Goal: Use online tool/utility: Utilize a website feature to perform a specific function

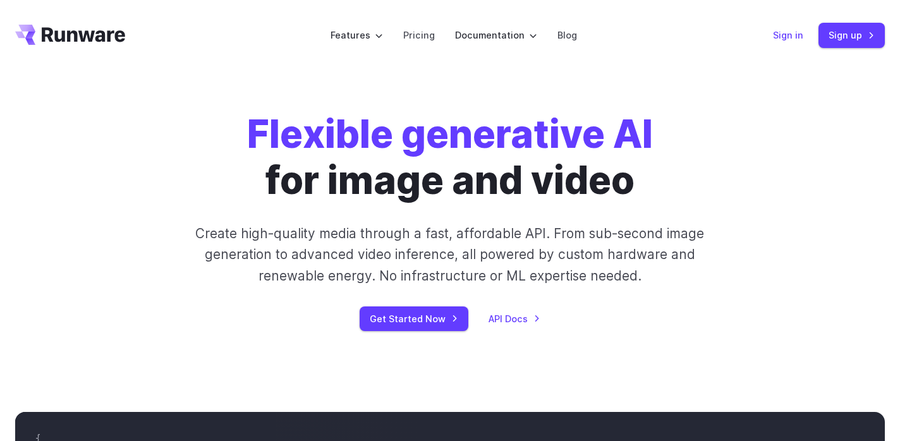
click at [792, 39] on link "Sign in" at bounding box center [788, 35] width 30 height 15
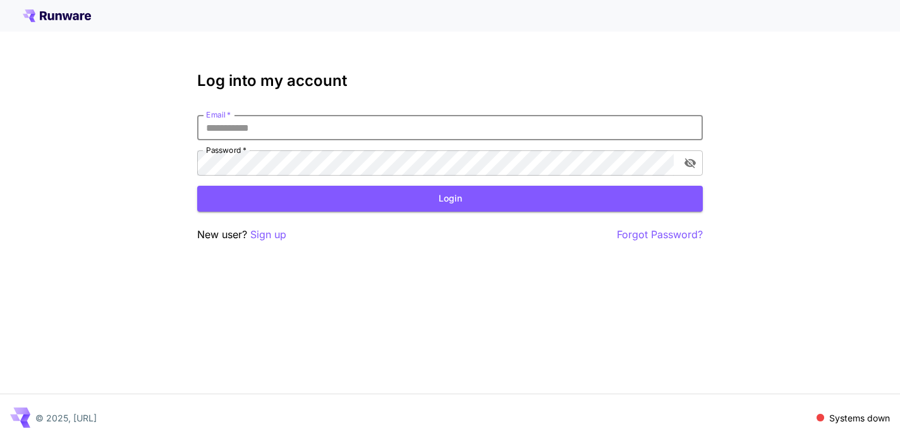
click at [263, 135] on input "Email   *" at bounding box center [449, 127] width 505 height 25
type input "**********"
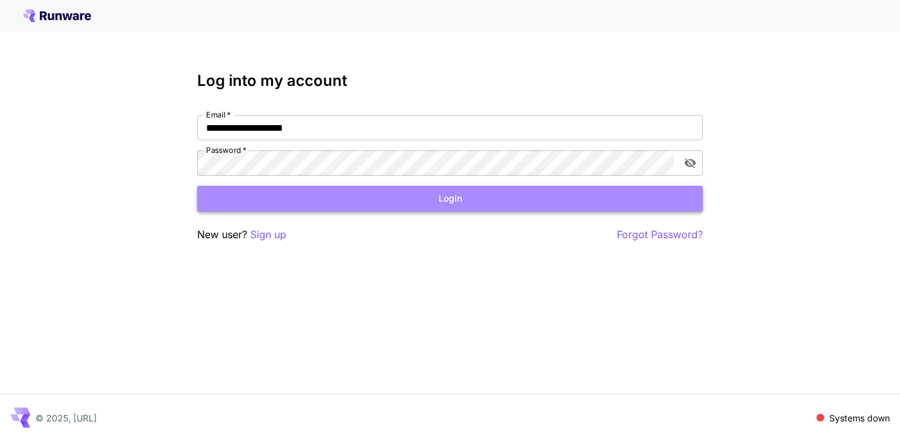
click at [282, 202] on button "Login" at bounding box center [449, 199] width 505 height 26
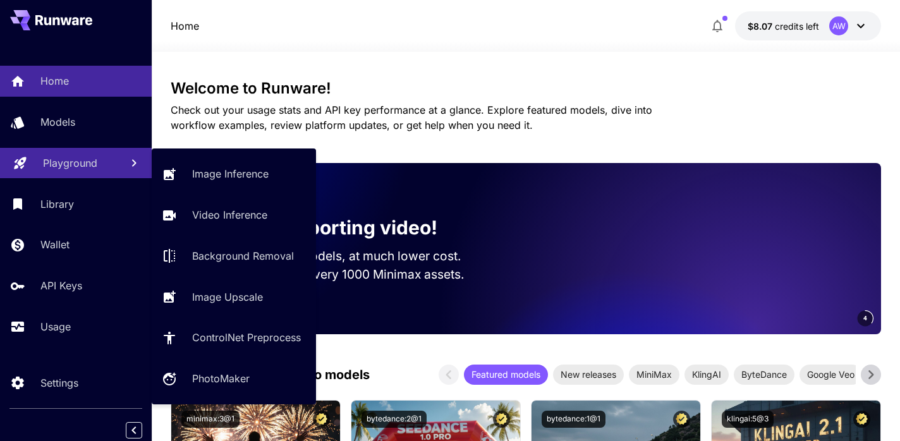
click at [75, 164] on p "Playground" at bounding box center [70, 162] width 54 height 15
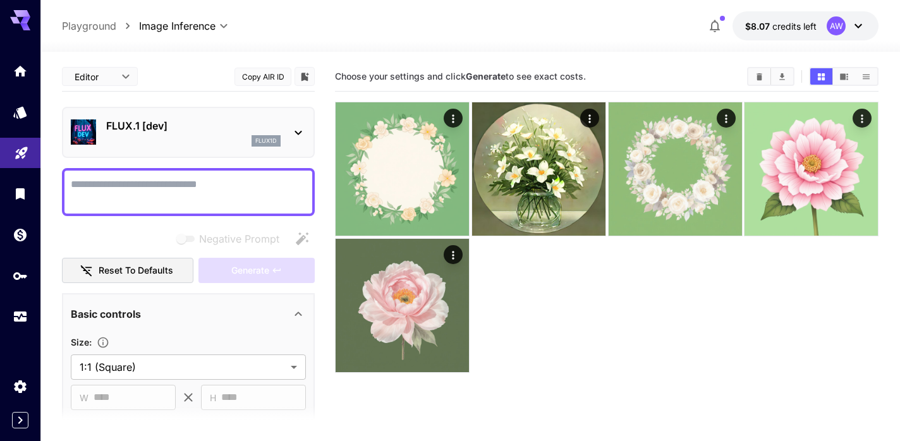
click at [158, 129] on p "FLUX.1 [dev]" at bounding box center [193, 125] width 174 height 15
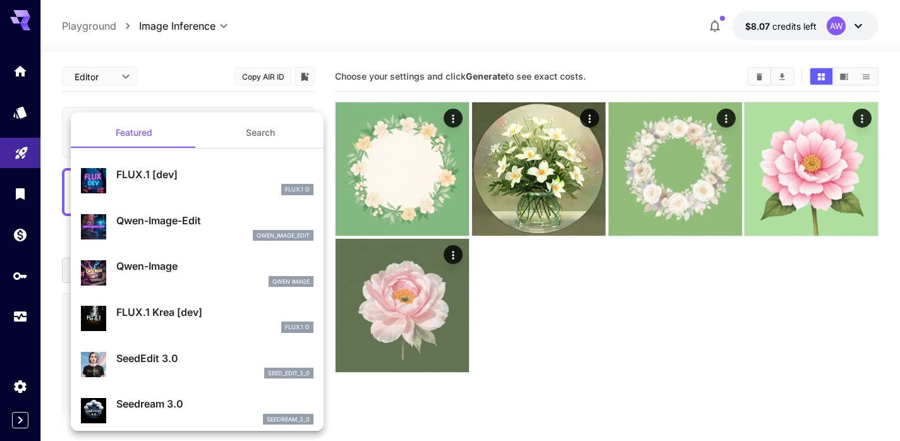
click at [26, 306] on div at bounding box center [450, 220] width 900 height 441
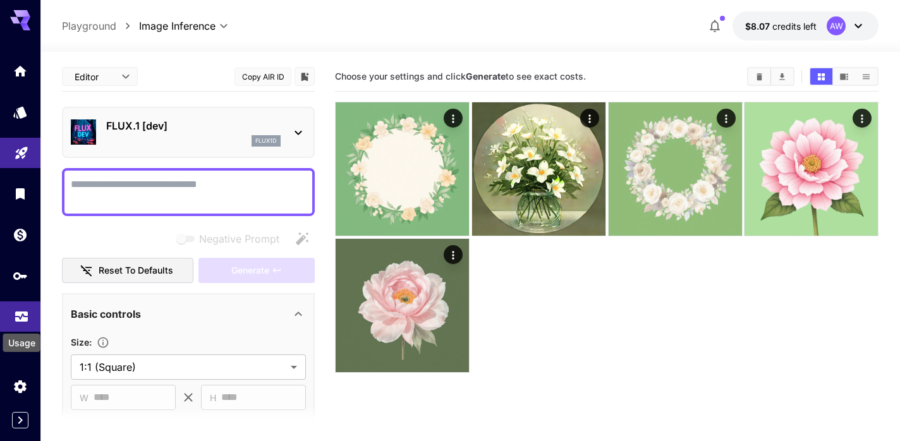
click at [25, 310] on icon "Usage" at bounding box center [21, 311] width 13 height 6
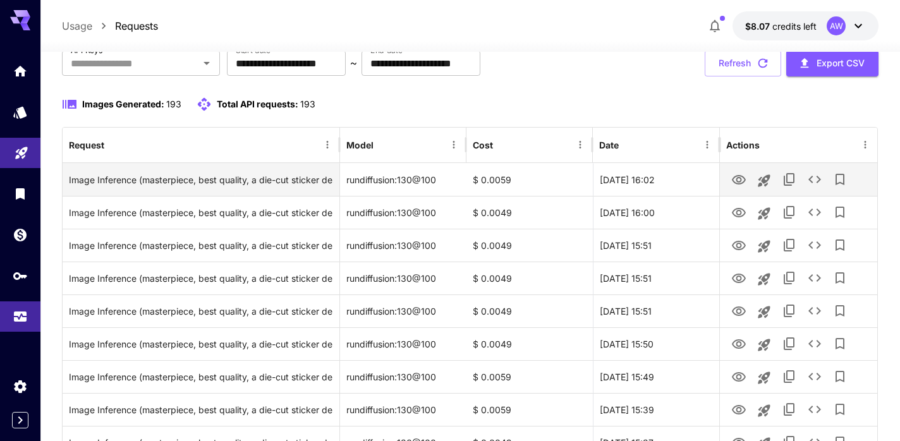
scroll to position [95, 0]
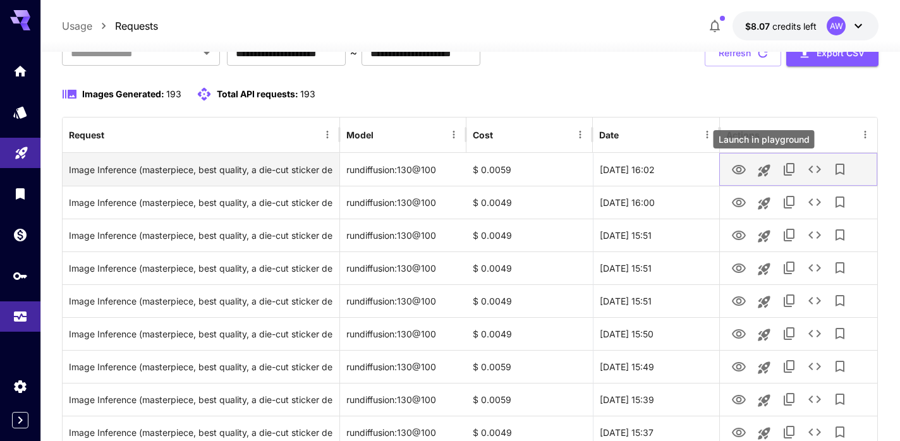
click at [760, 172] on icon "Launch in playground" at bounding box center [763, 170] width 12 height 12
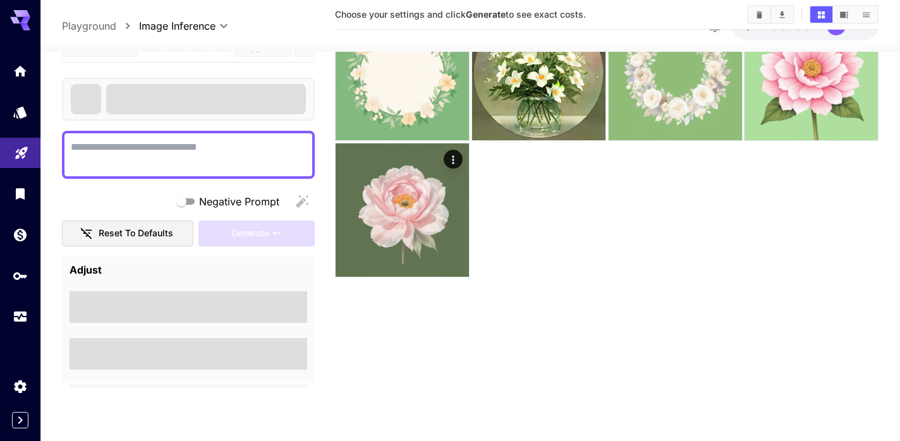
type textarea "**********"
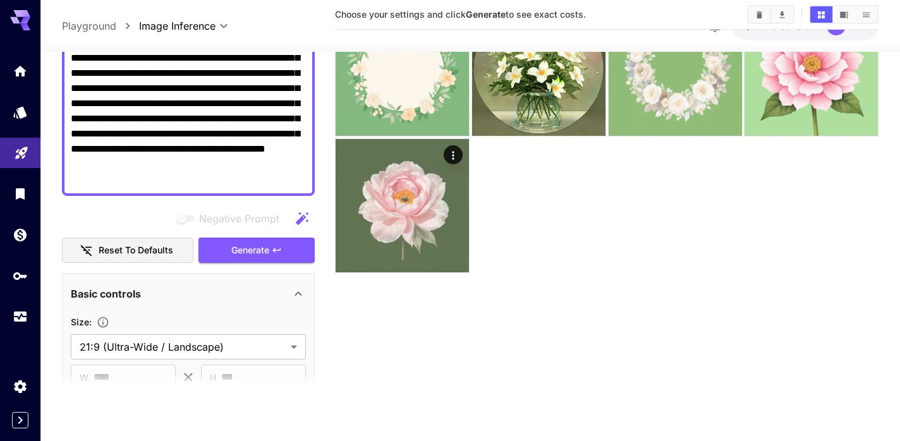
scroll to position [13, 0]
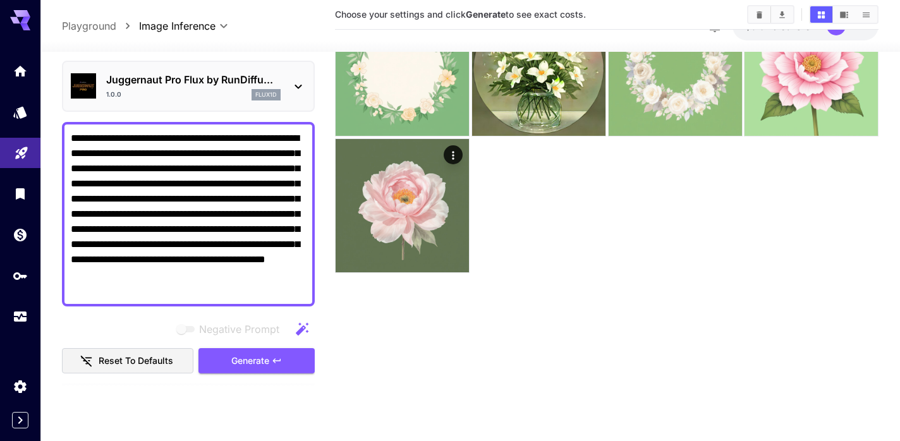
click at [264, 246] on textarea "**********" at bounding box center [188, 213] width 235 height 167
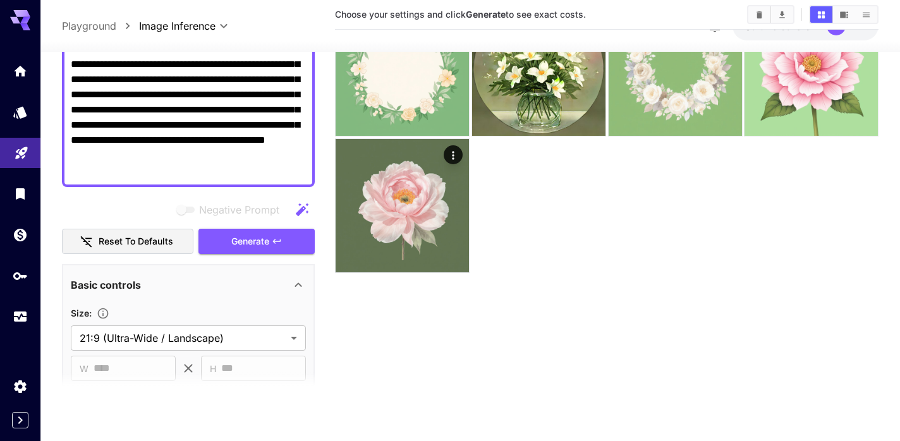
scroll to position [129, 0]
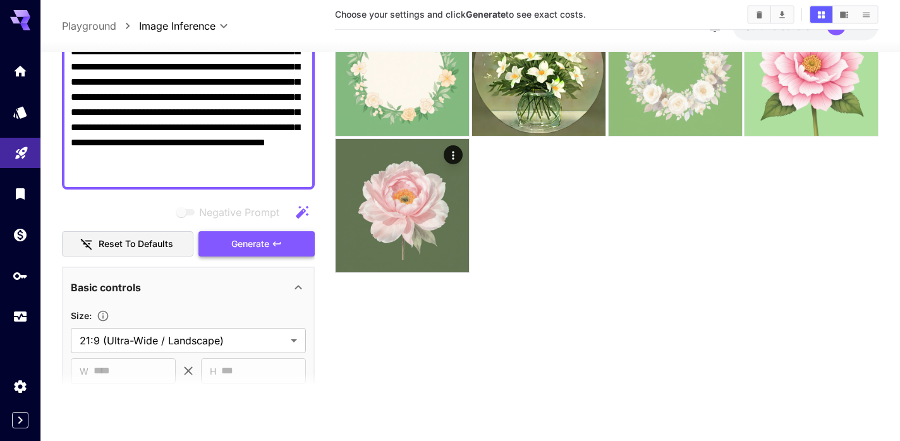
click at [262, 244] on span "Generate" at bounding box center [250, 244] width 38 height 16
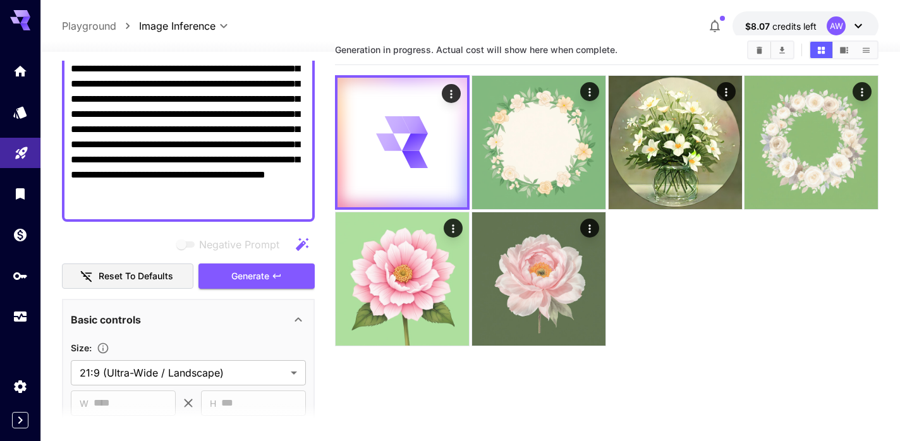
scroll to position [0, 0]
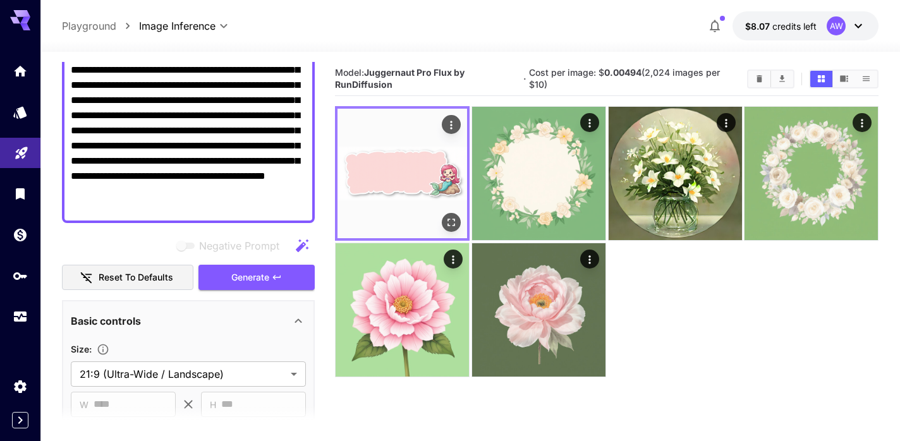
click at [380, 171] on img at bounding box center [401, 173] width 129 height 129
click at [450, 217] on icon "Open in fullscreen" at bounding box center [451, 222] width 13 height 13
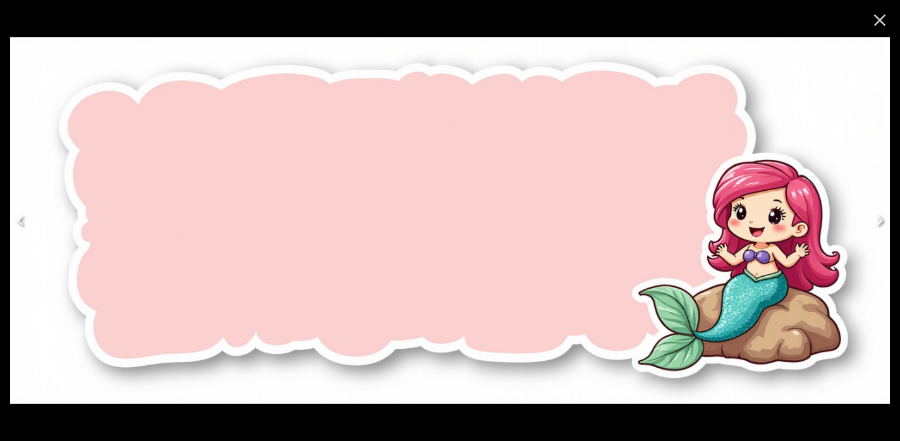
click at [884, 24] on icon "Close" at bounding box center [880, 21] width 12 height 12
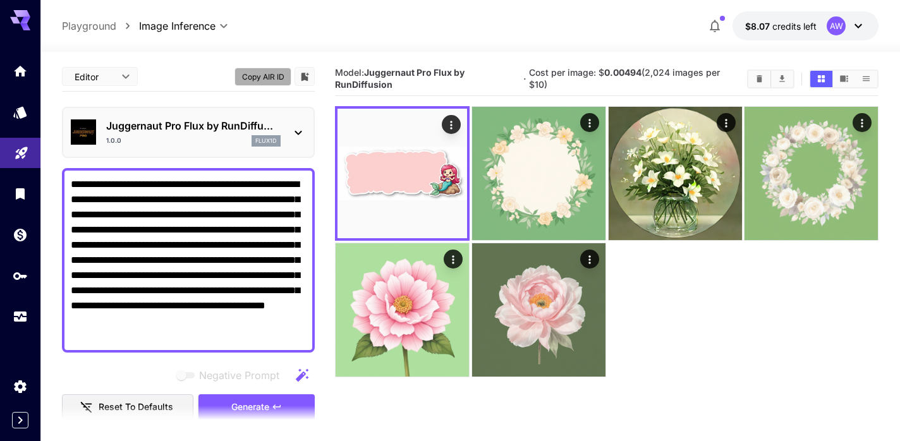
click at [268, 78] on button "Copy AIR ID" at bounding box center [262, 77] width 57 height 18
click at [159, 237] on textarea "**********" at bounding box center [188, 260] width 235 height 167
click at [15, 314] on icon "Usage" at bounding box center [21, 311] width 13 height 6
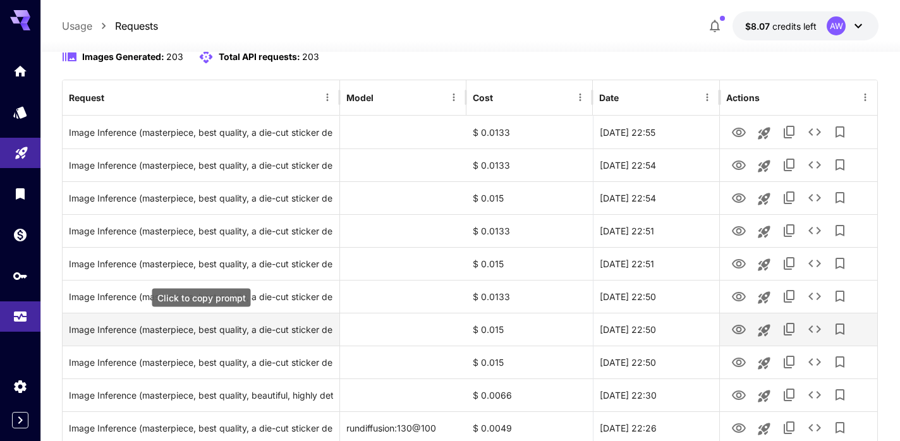
scroll to position [150, 0]
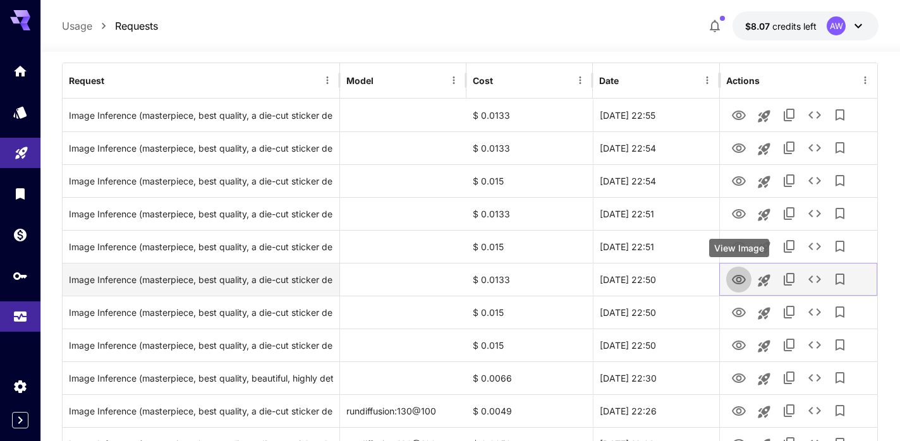
click at [747, 283] on button "View Image" at bounding box center [738, 279] width 25 height 26
click at [737, 280] on icon "View Image" at bounding box center [738, 279] width 15 height 15
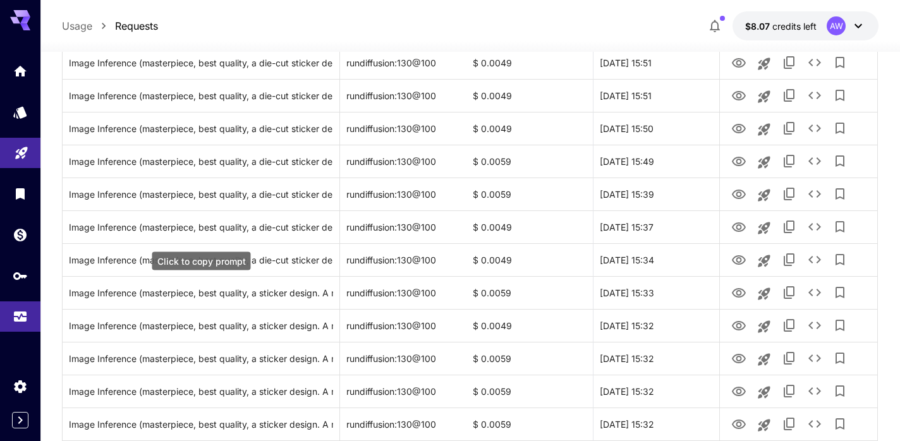
scroll to position [631, 0]
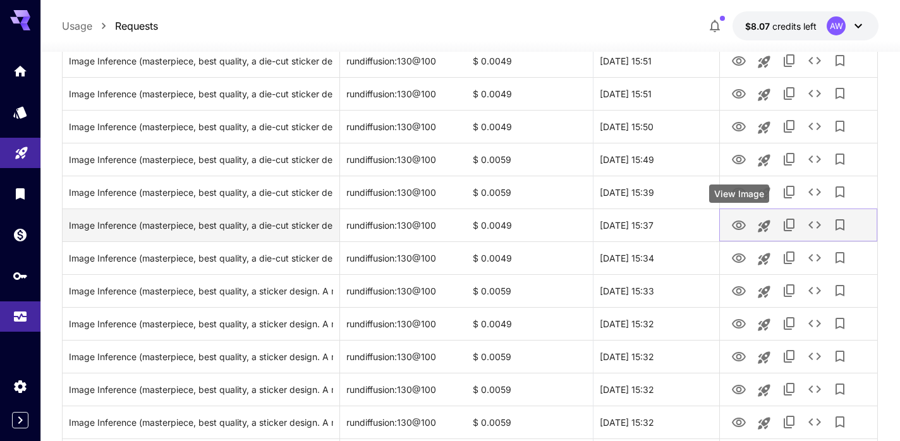
click at [740, 226] on icon "View Image" at bounding box center [738, 224] width 14 height 9
click at [764, 231] on icon "Launch in playground" at bounding box center [763, 226] width 12 height 12
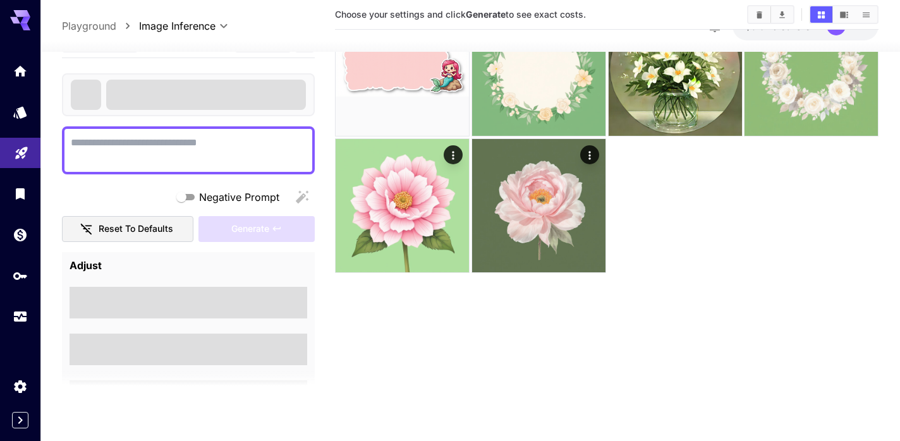
type textarea "**********"
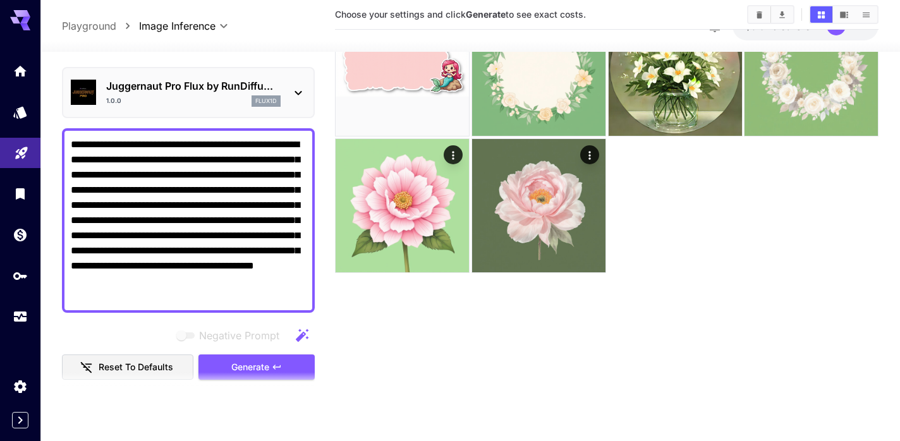
scroll to position [15, 0]
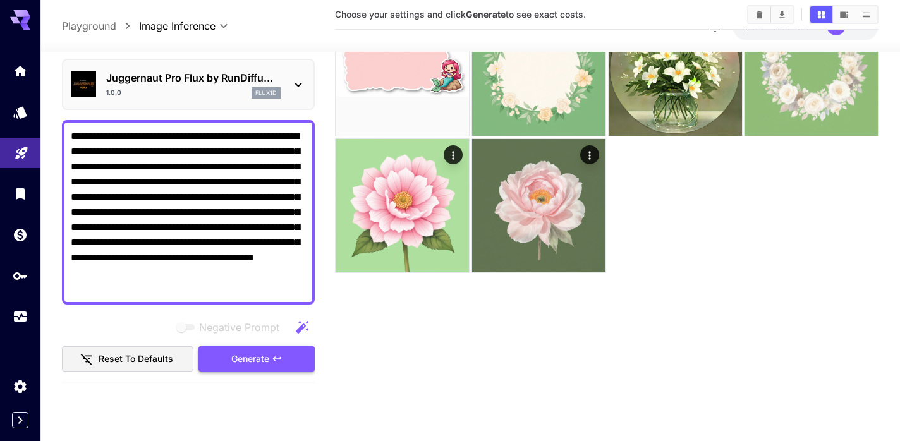
click at [240, 349] on button "Generate" at bounding box center [256, 359] width 116 height 26
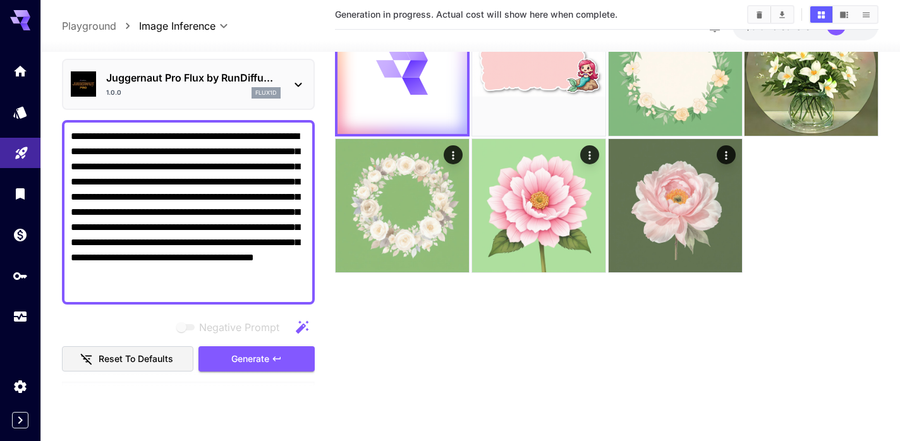
scroll to position [0, 0]
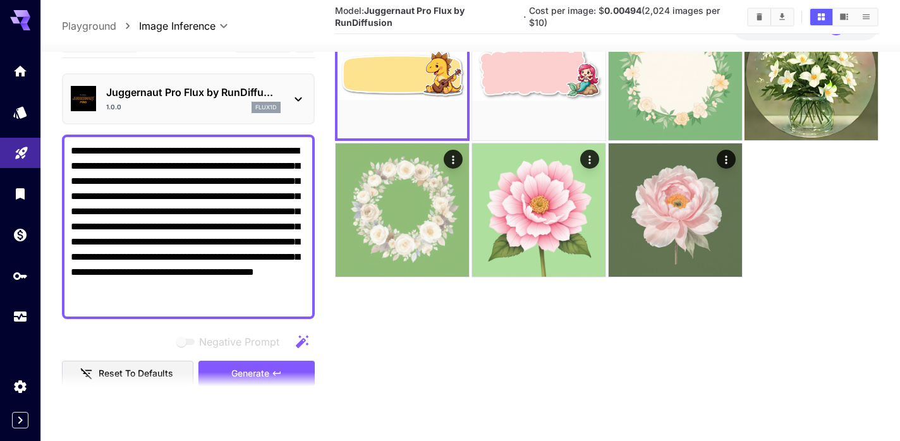
click at [246, 277] on textarea "**********" at bounding box center [188, 226] width 235 height 167
click at [256, 104] on p "flux1d" at bounding box center [265, 107] width 21 height 9
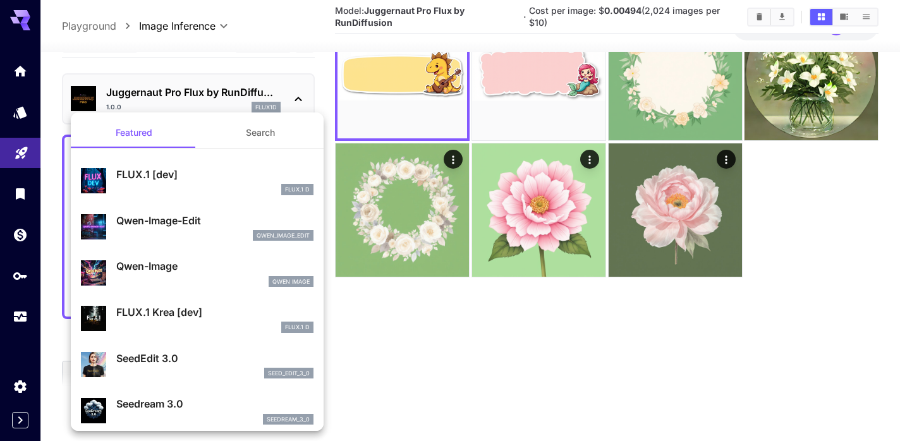
click at [277, 88] on div at bounding box center [450, 220] width 900 height 441
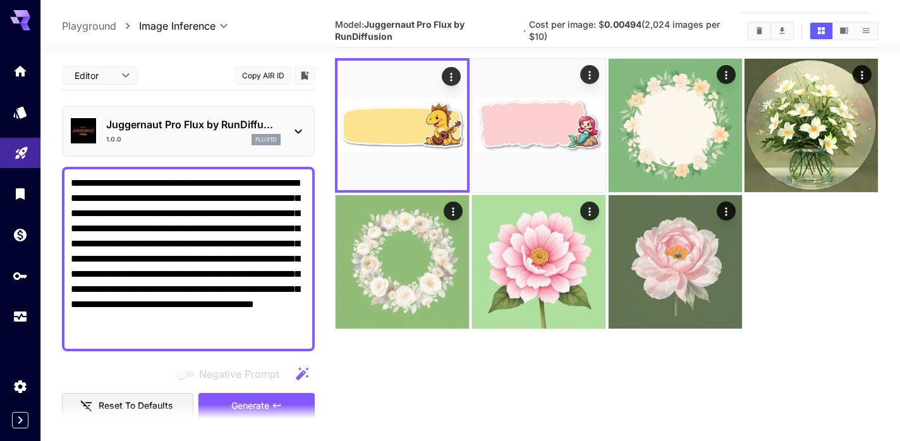
scroll to position [42, 0]
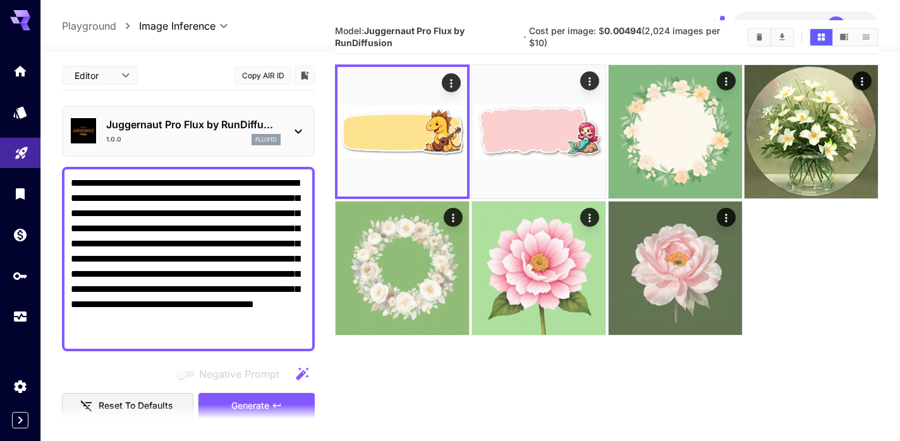
click at [269, 73] on button "Copy AIR ID" at bounding box center [262, 75] width 57 height 18
click at [224, 203] on textarea "**********" at bounding box center [188, 259] width 235 height 167
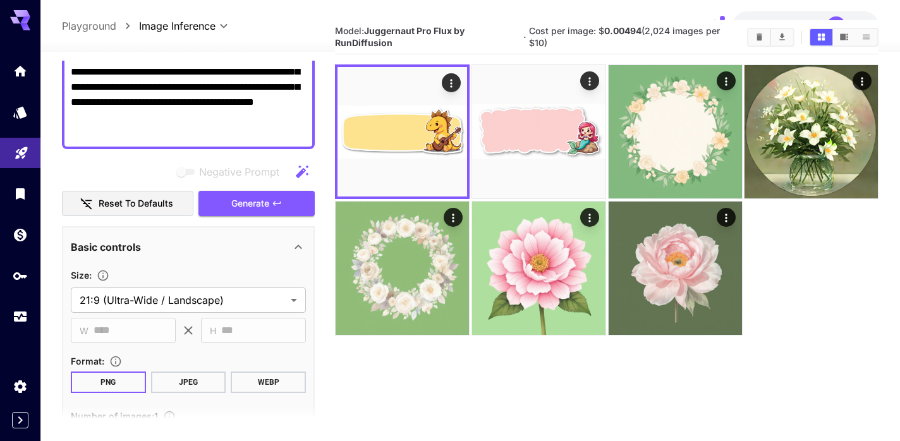
scroll to position [211, 0]
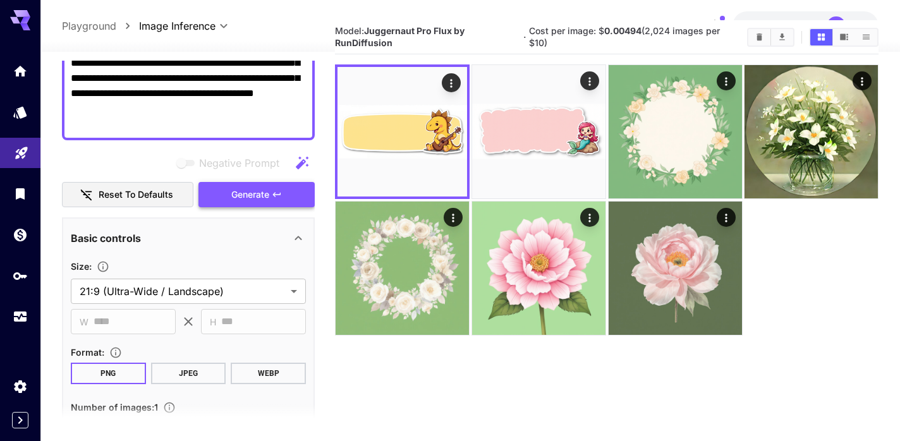
click at [272, 194] on icon "button" at bounding box center [277, 195] width 10 height 10
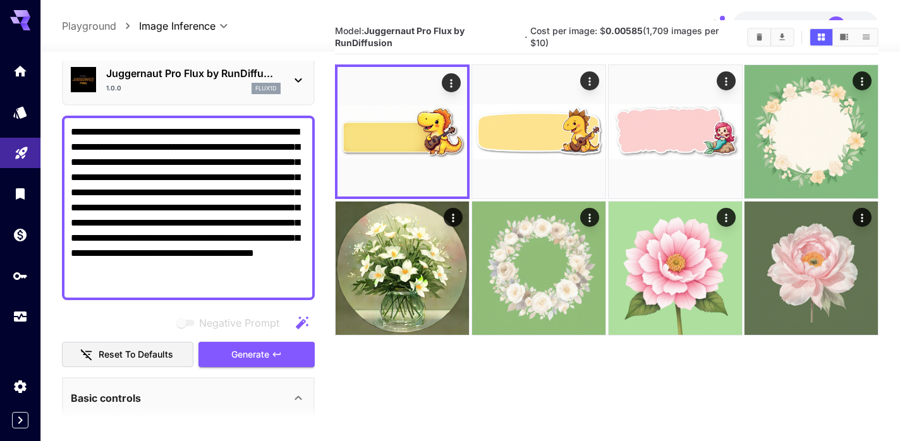
scroll to position [0, 0]
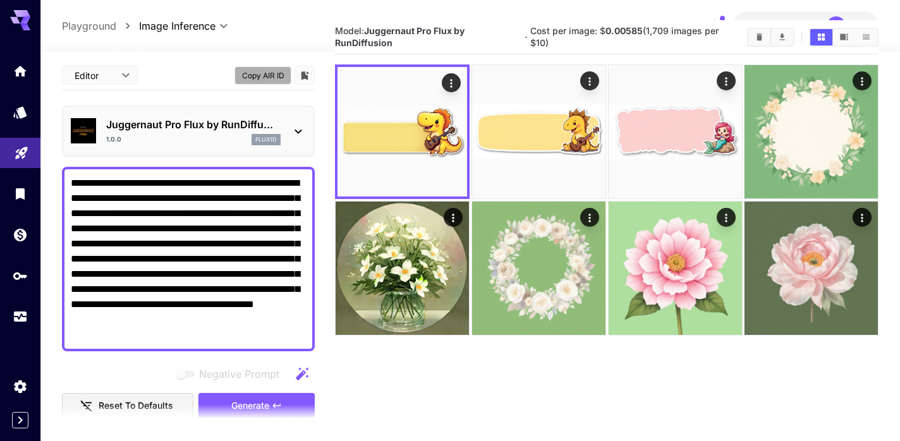
click at [270, 69] on button "Copy AIR ID" at bounding box center [262, 75] width 57 height 18
